Goal: Task Accomplishment & Management: Manage account settings

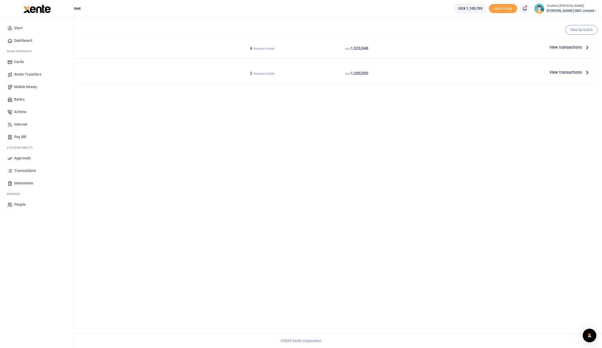
click at [23, 171] on span "Transactions" at bounding box center [25, 171] width 22 height 6
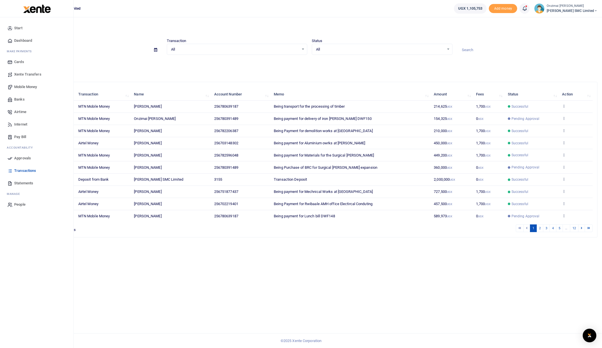
click at [26, 87] on span "Mobile Money" at bounding box center [25, 87] width 23 height 6
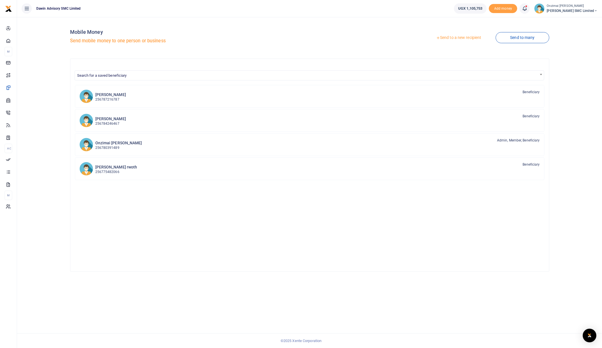
click at [466, 39] on link "Send to a new recipient" at bounding box center [459, 38] width 74 height 10
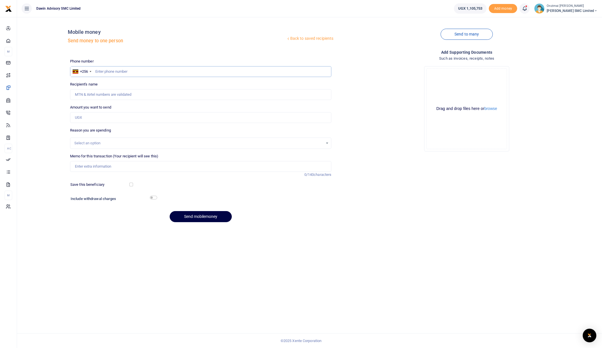
click at [135, 72] on input "text" at bounding box center [201, 71] width 262 height 11
type input "772882121"
type input "[PERSON_NAME]"
type input "772882121"
click at [99, 116] on input "Amount you want to send" at bounding box center [201, 117] width 262 height 11
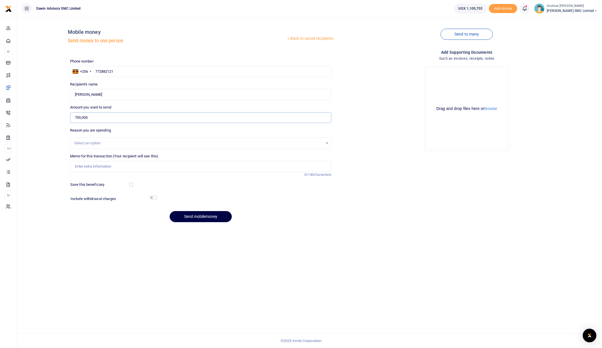
type input "700,000"
click at [100, 145] on div "Select an option" at bounding box center [198, 143] width 249 height 6
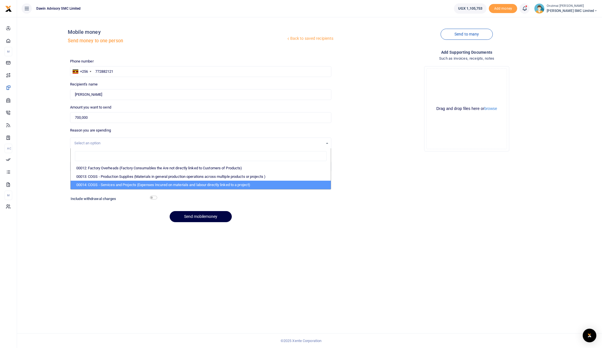
click at [102, 182] on li "00014: COGS - Services and Projects (Expenses Incured on materials and labour d…" at bounding box center [201, 185] width 261 height 9
select select "5381"
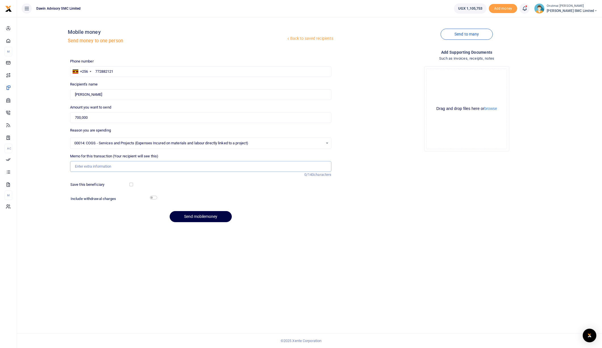
click at [87, 166] on input "Memo for this transaction (Your recipient will see this)" at bounding box center [201, 166] width 262 height 11
click at [85, 164] on input "Memo for this transaction (Your recipient will see this)" at bounding box center [201, 166] width 262 height 11
type input "Being Part Payment fro Rwibaale AMH office works"
click at [196, 214] on button "Send mobilemoney" at bounding box center [201, 216] width 62 height 11
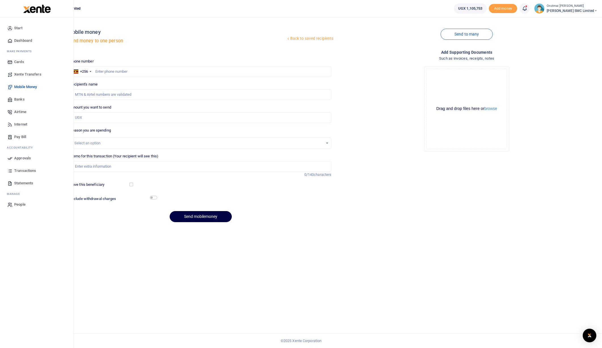
click at [26, 157] on span "Approvals" at bounding box center [22, 158] width 17 height 6
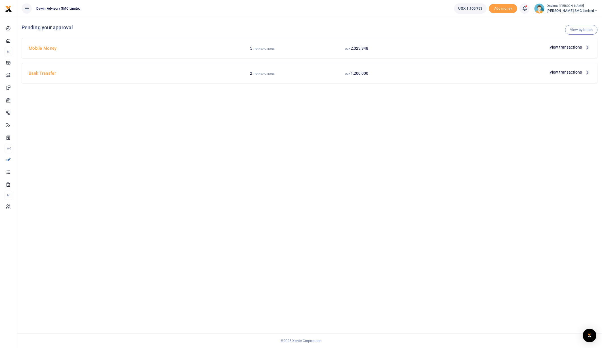
click at [577, 45] on span "View transactions" at bounding box center [566, 47] width 32 height 6
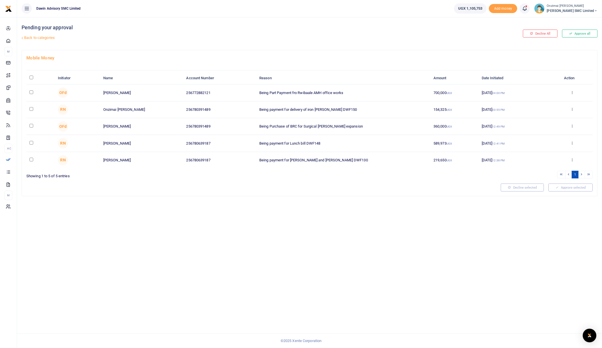
click at [32, 93] on input "checkbox" at bounding box center [32, 92] width 4 height 4
checkbox input "true"
click at [562, 190] on button "Approve selected (1)" at bounding box center [569, 187] width 48 height 8
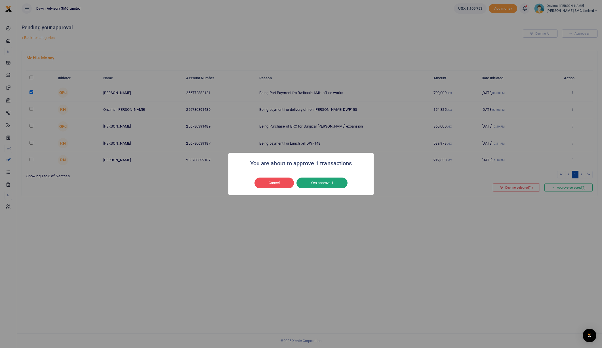
click at [311, 184] on button "Yes approve 1" at bounding box center [322, 182] width 51 height 11
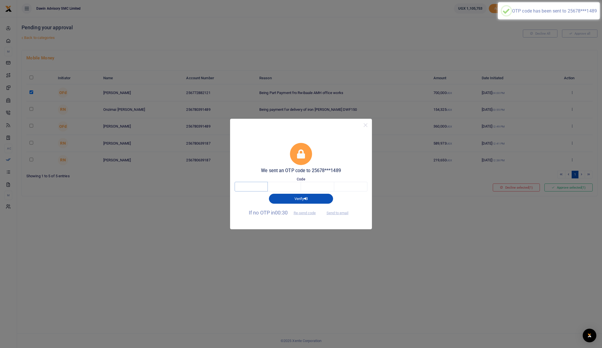
click at [256, 186] on input "text" at bounding box center [251, 187] width 33 height 10
type input "1"
type input "9"
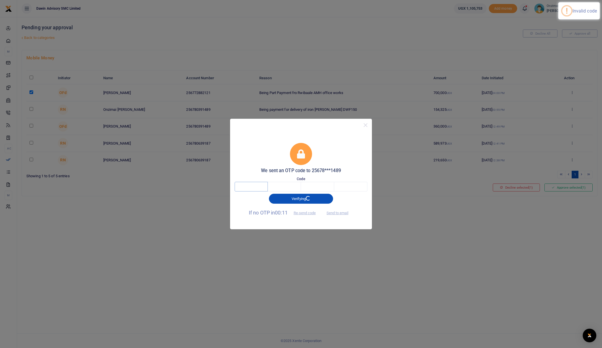
type input "1"
type input "5"
type input "9"
